Goal: Information Seeking & Learning: Check status

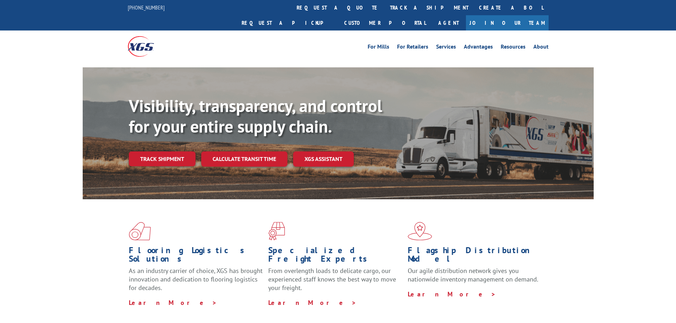
click at [178, 152] on div "Visibility, transparency, and control for your entire supply chain. Track shipm…" at bounding box center [361, 145] width 465 height 99
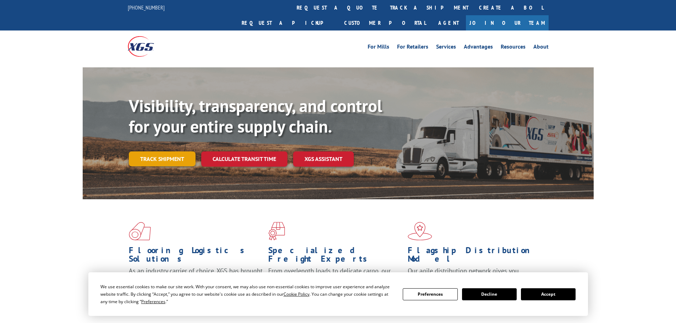
click at [178, 151] on link "Track shipment" at bounding box center [162, 158] width 67 height 15
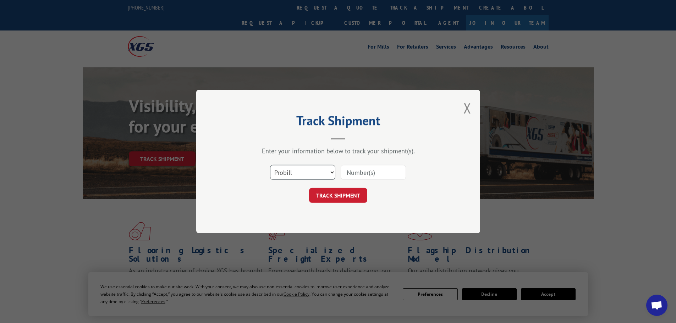
click at [325, 168] on select "Select category... Probill BOL PO" at bounding box center [302, 172] width 65 height 15
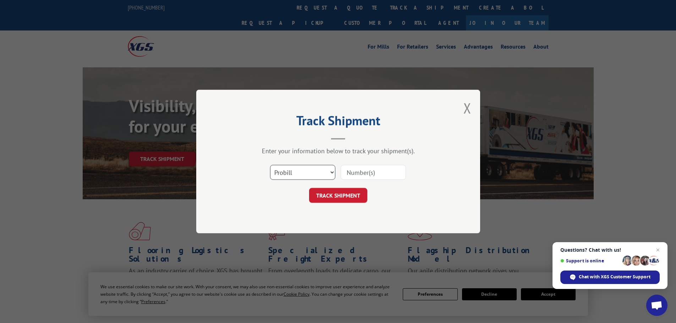
select select "po"
click at [270, 165] on select "Select category... Probill BOL PO" at bounding box center [302, 172] width 65 height 15
click at [380, 178] on input at bounding box center [372, 172] width 65 height 15
drag, startPoint x: 380, startPoint y: 178, endPoint x: 382, endPoint y: 173, distance: 5.7
paste input "57548568"
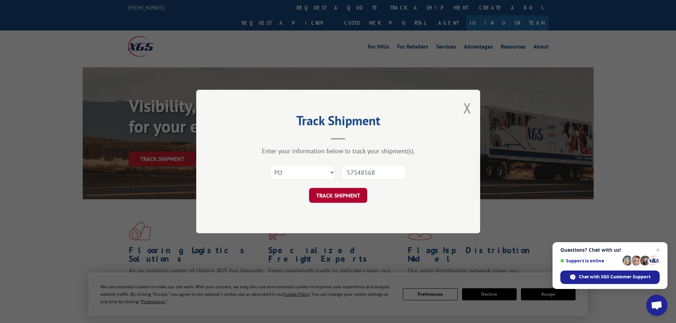
type input "57548568"
click at [348, 196] on button "TRACK SHIPMENT" at bounding box center [338, 195] width 58 height 15
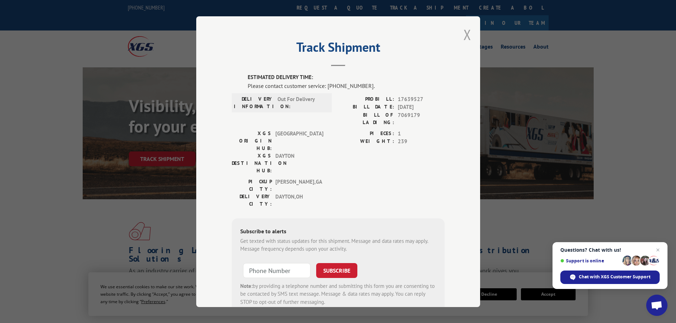
click at [465, 37] on button "Close modal" at bounding box center [467, 34] width 8 height 19
